Goal: Find specific page/section: Find specific page/section

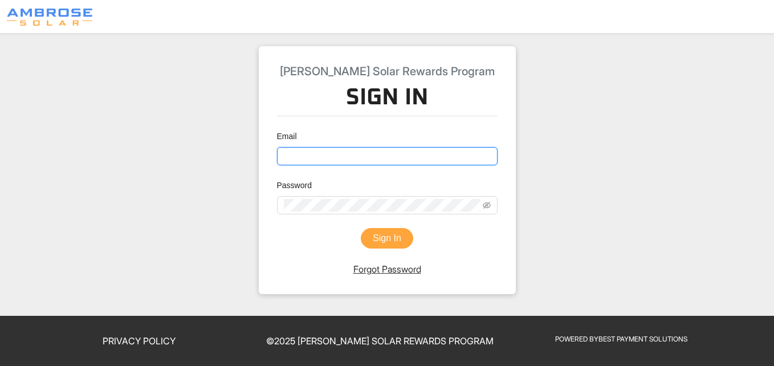
type input "[EMAIL_ADDRESS][DOMAIN_NAME]"
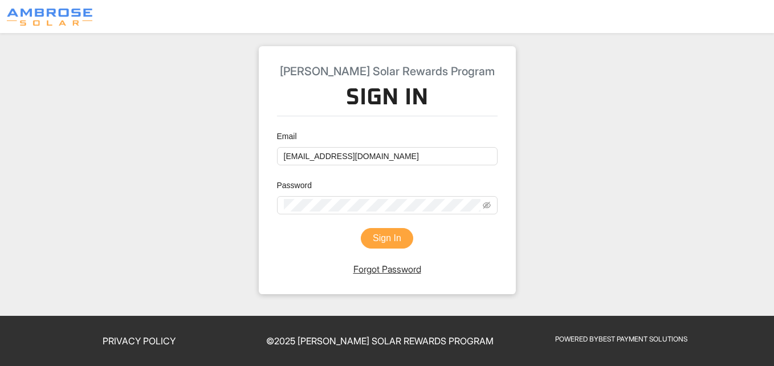
click at [403, 235] on button "Sign In" at bounding box center [387, 238] width 52 height 21
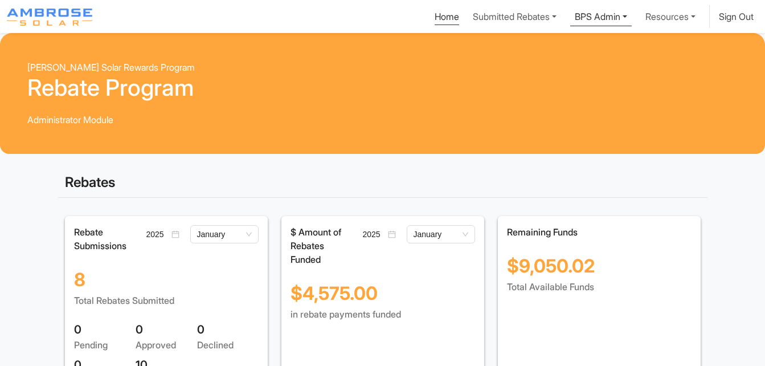
click at [607, 15] on link "BPS Admin" at bounding box center [601, 15] width 62 height 21
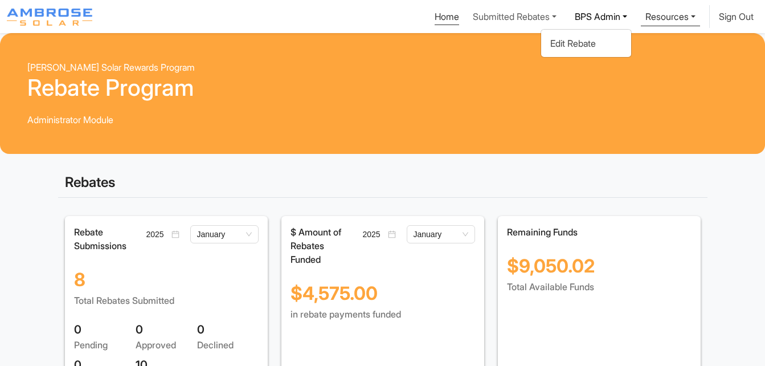
click at [656, 19] on link "Resources" at bounding box center [670, 15] width 59 height 21
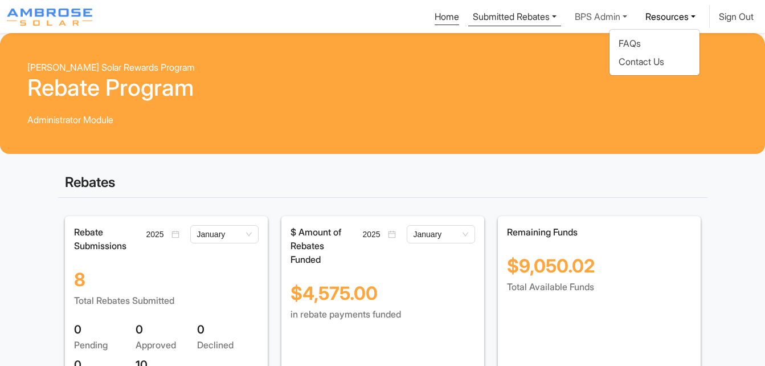
click at [510, 16] on link "Submitted Rebates" at bounding box center [514, 15] width 93 height 21
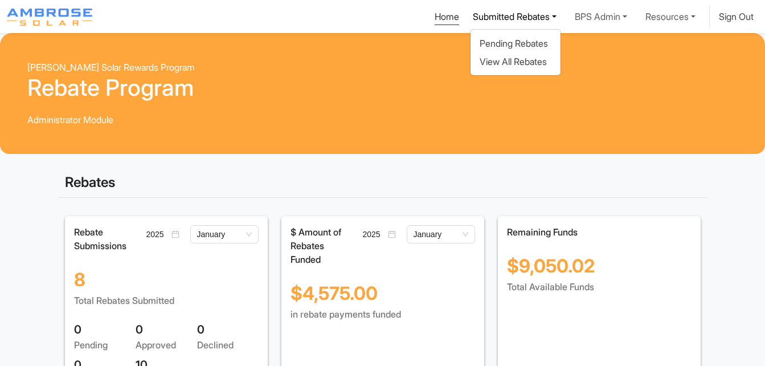
click at [282, 47] on div "[PERSON_NAME] Solar Rewards Program Rebate Program Administrator Module" at bounding box center [382, 93] width 765 height 121
